Goal: Find specific page/section: Find specific page/section

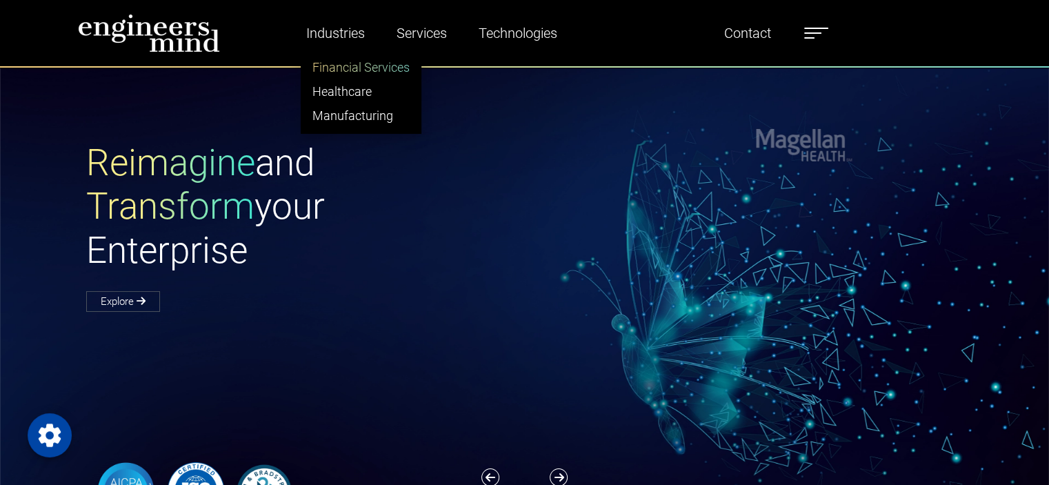
click at [343, 71] on link "Financial Services" at bounding box center [360, 67] width 119 height 24
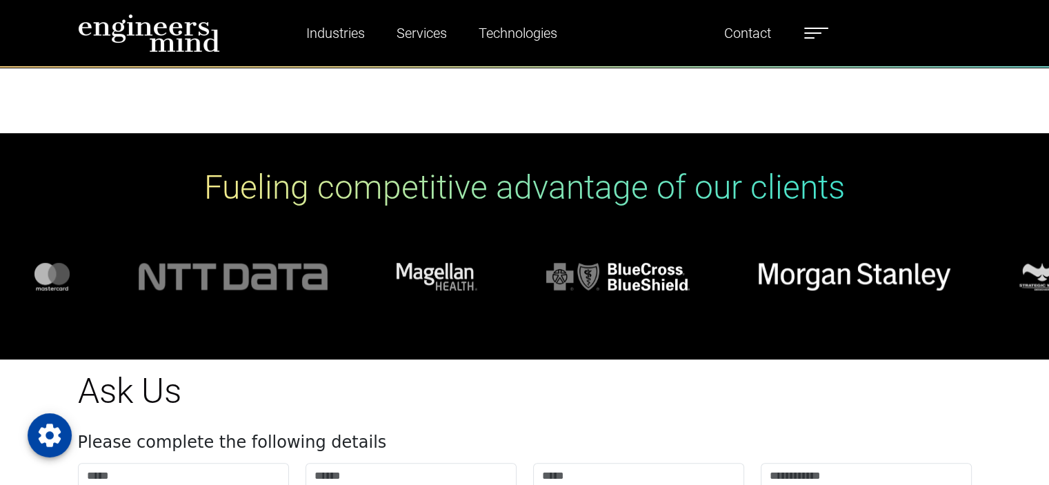
scroll to position [5751, 0]
